Goal: Check status: Check status

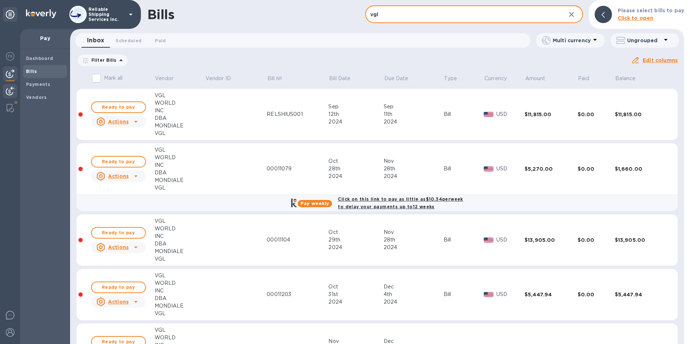
click at [9, 94] on img at bounding box center [10, 91] width 9 height 9
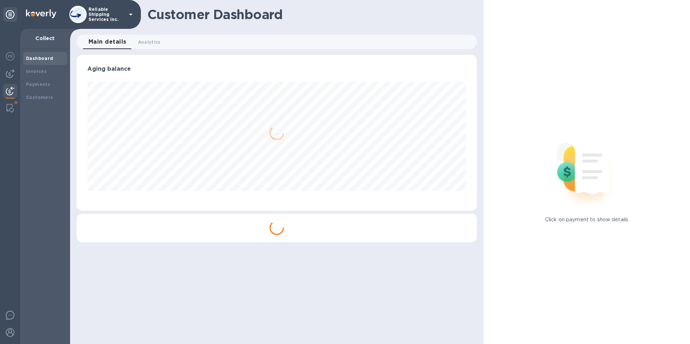
scroll to position [156, 400]
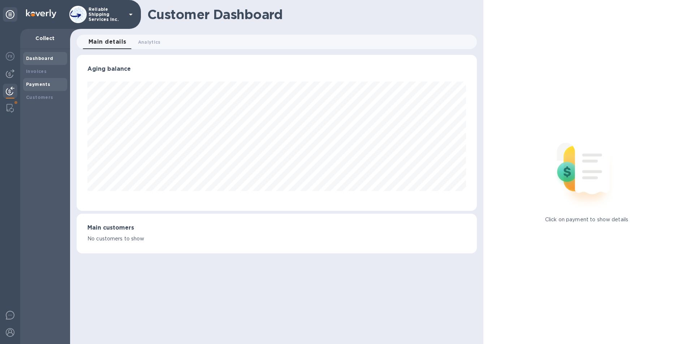
click at [41, 81] on div "Payments" at bounding box center [45, 84] width 38 height 7
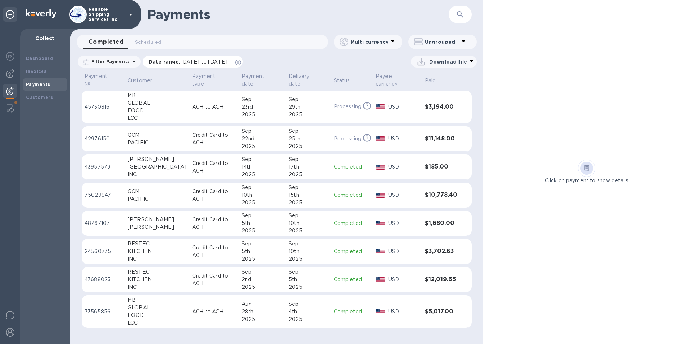
click at [241, 62] on icon at bounding box center [238, 63] width 6 height 6
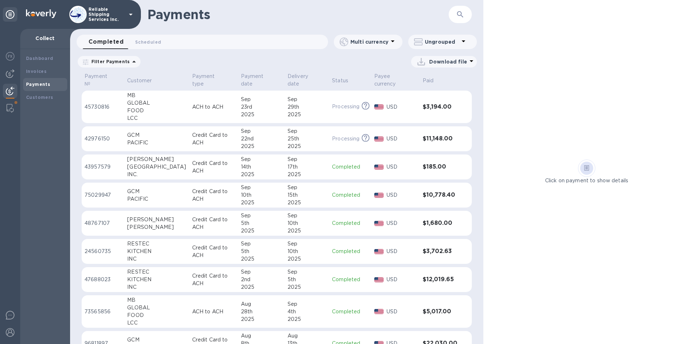
click at [192, 138] on p "Credit Card to ACH" at bounding box center [213, 138] width 43 height 15
